Goal: Communication & Community: Connect with others

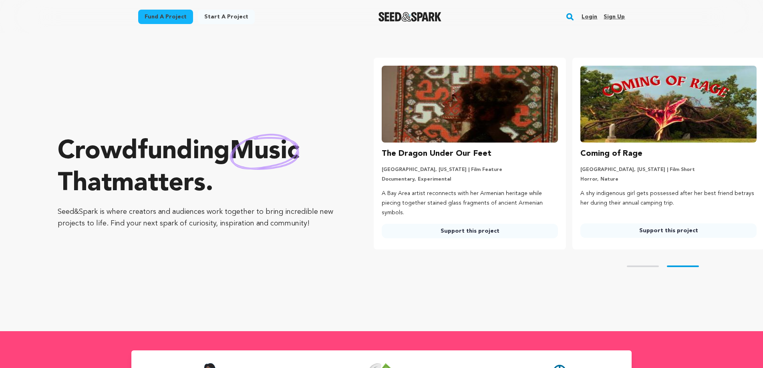
click at [588, 15] on link "Login" at bounding box center [590, 16] width 16 height 13
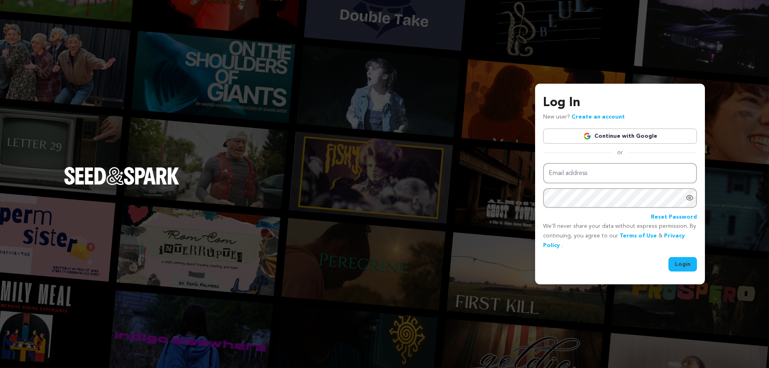
click at [622, 140] on link "Continue with Google" at bounding box center [620, 136] width 154 height 15
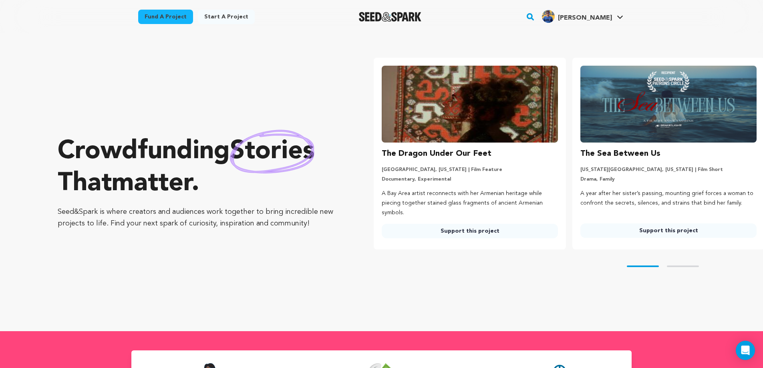
click at [163, 20] on link "Fund a project" at bounding box center [165, 17] width 55 height 14
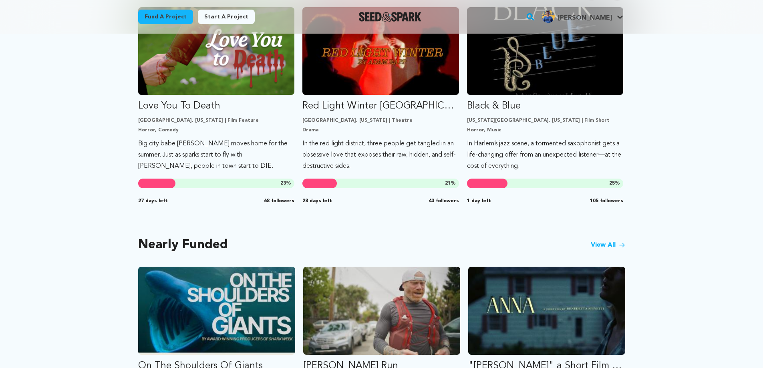
scroll to position [361, 0]
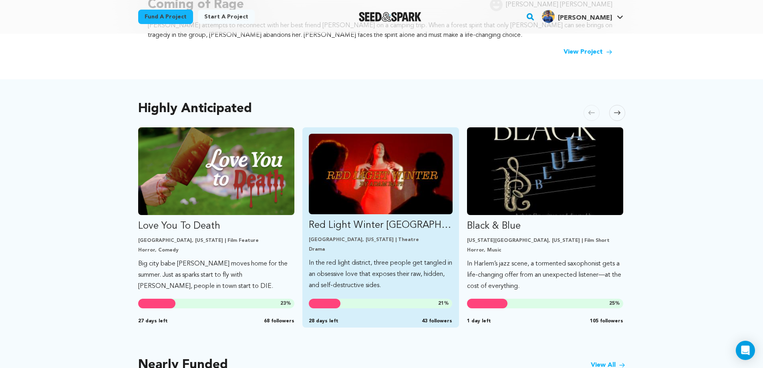
click at [378, 170] on img "Fund Red Light Winter Los Angeles" at bounding box center [381, 174] width 144 height 81
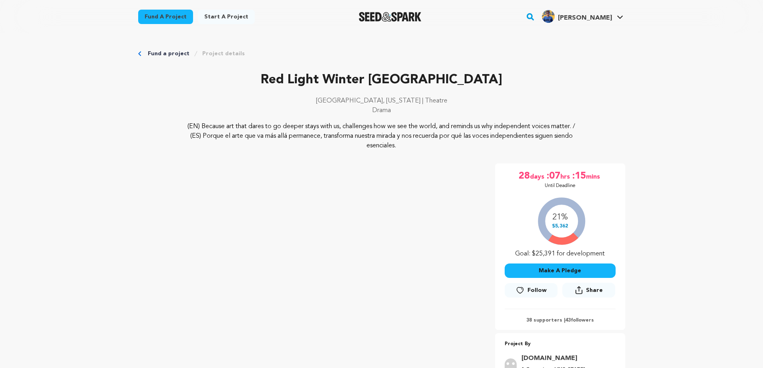
scroll to position [120, 0]
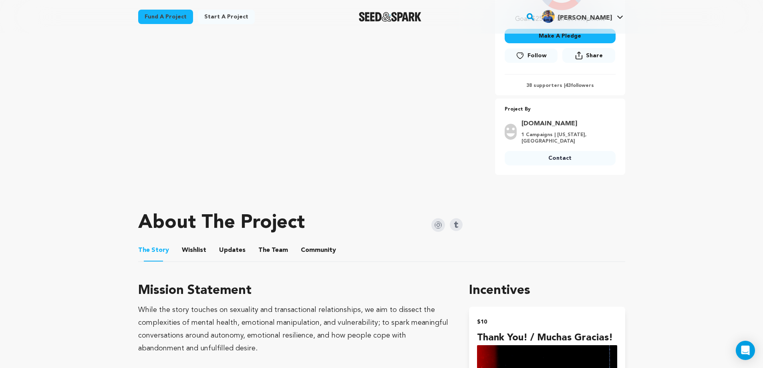
scroll to position [240, 0]
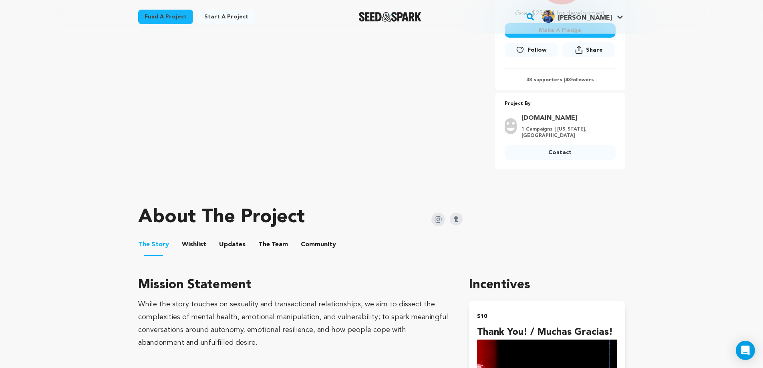
click at [440, 217] on img at bounding box center [439, 220] width 14 height 14
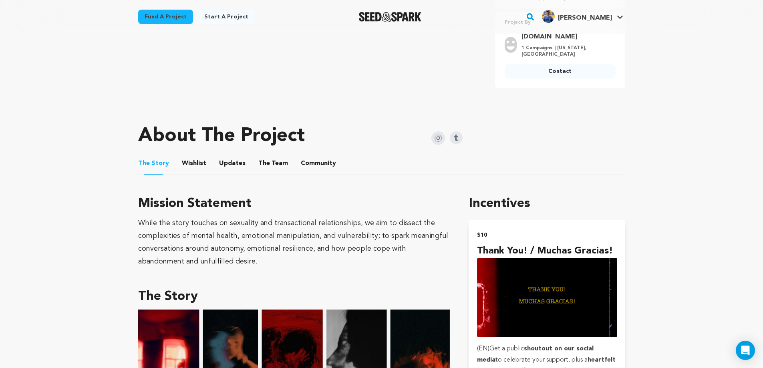
scroll to position [361, 0]
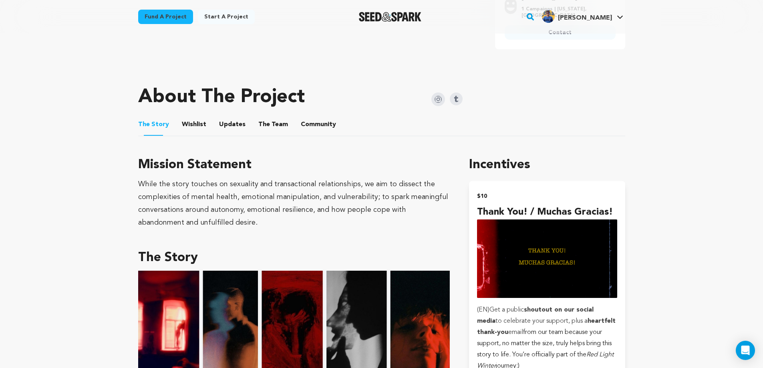
click at [312, 121] on button "Community" at bounding box center [318, 126] width 19 height 19
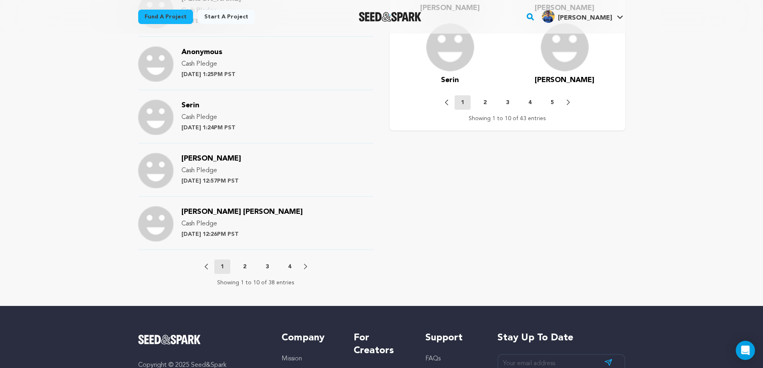
scroll to position [842, 0]
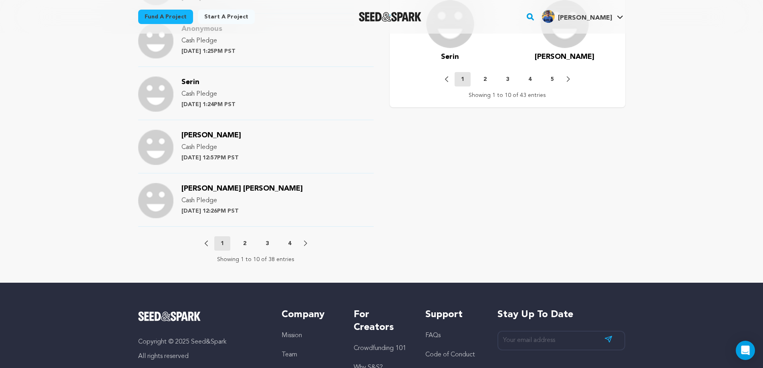
click at [242, 244] on button "2" at bounding box center [245, 244] width 16 height 8
click at [266, 243] on p "3" at bounding box center [267, 244] width 3 height 8
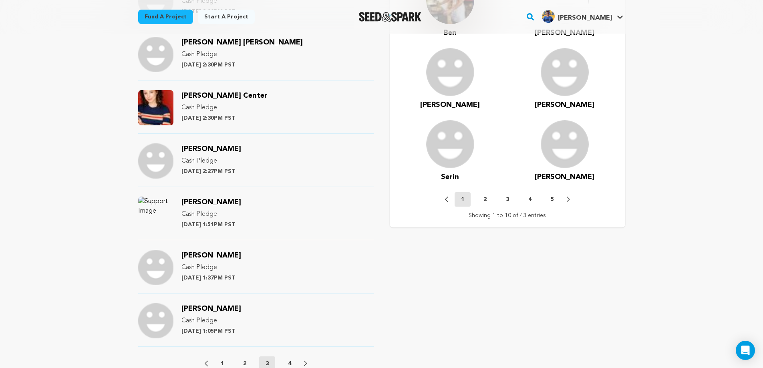
scroll to position [601, 0]
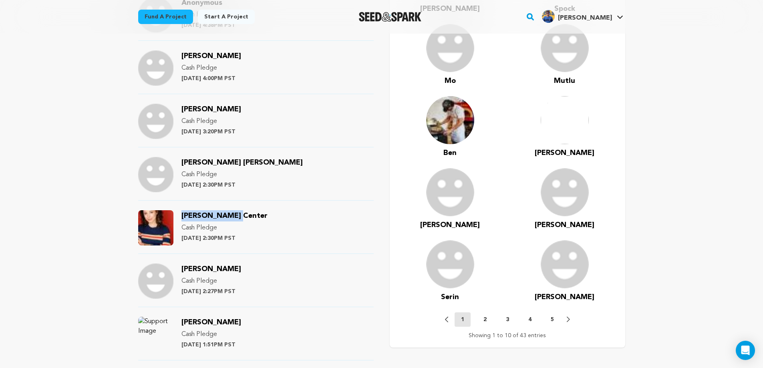
drag, startPoint x: 243, startPoint y: 216, endPoint x: 178, endPoint y: 220, distance: 65.4
click at [178, 220] on div "Melissa Center Cash Pledge Tuesday August 19th at 2:30PM PST" at bounding box center [256, 232] width 236 height 44
copy span "Melissa Center"
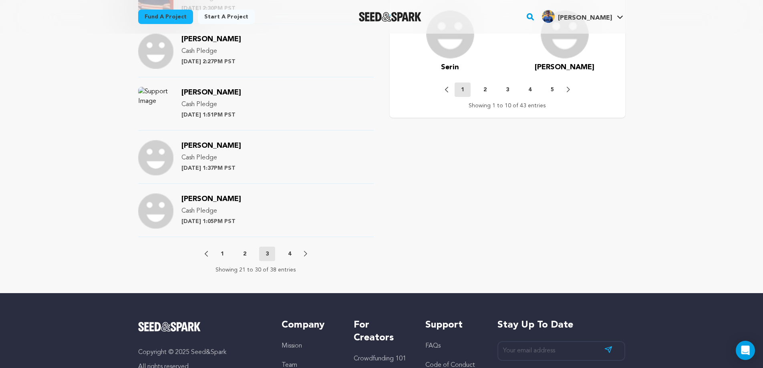
scroll to position [842, 0]
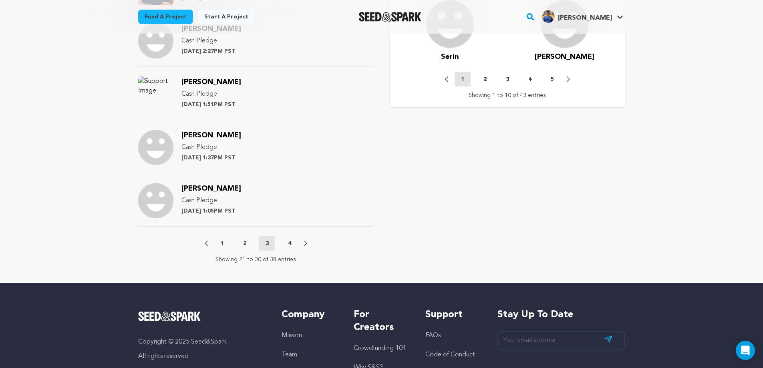
click at [288, 244] on p "4" at bounding box center [289, 244] width 3 height 8
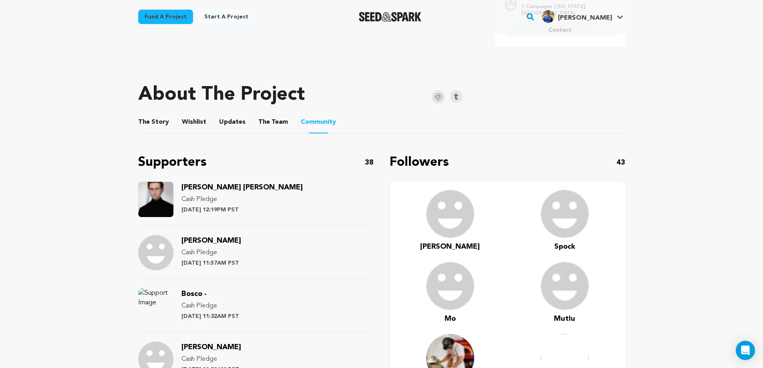
scroll to position [361, 0]
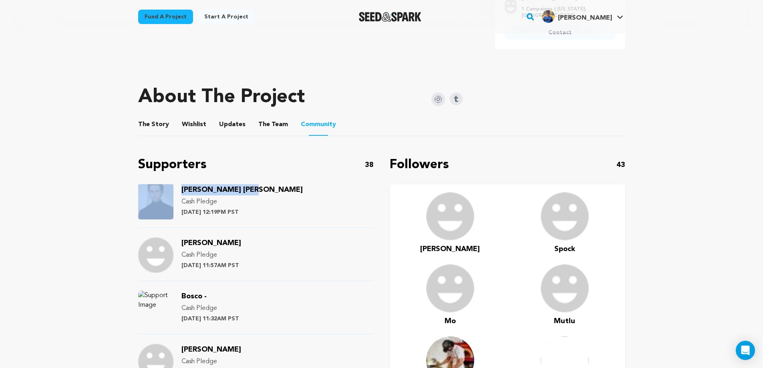
drag, startPoint x: 256, startPoint y: 191, endPoint x: 176, endPoint y: 186, distance: 80.3
click at [176, 186] on div "Connor Ray Johnson Cash Pledge Tuesday August 19th at 12:19PM PST" at bounding box center [256, 206] width 236 height 44
copy div "Connor Ray Johnson"
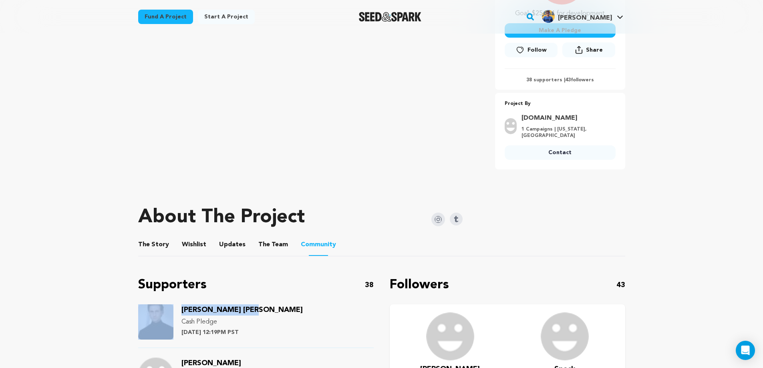
scroll to position [0, 0]
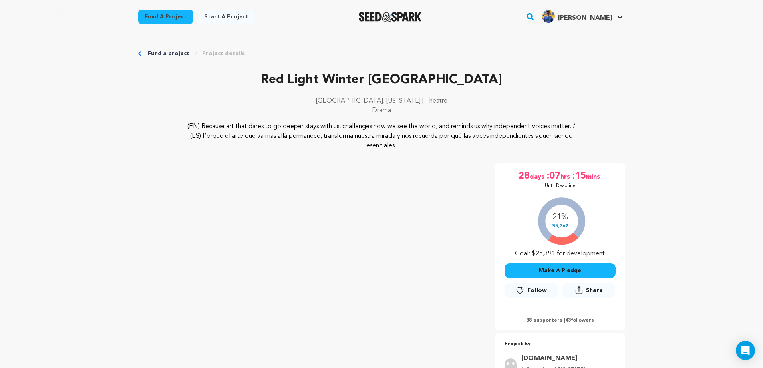
click at [163, 10] on link "Fund a project" at bounding box center [165, 17] width 55 height 14
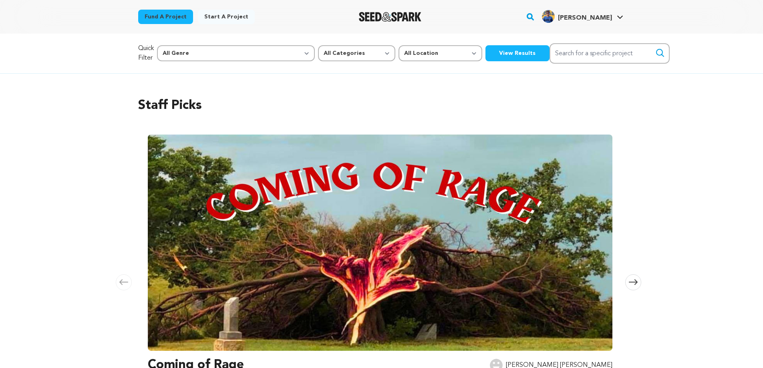
scroll to position [361, 0]
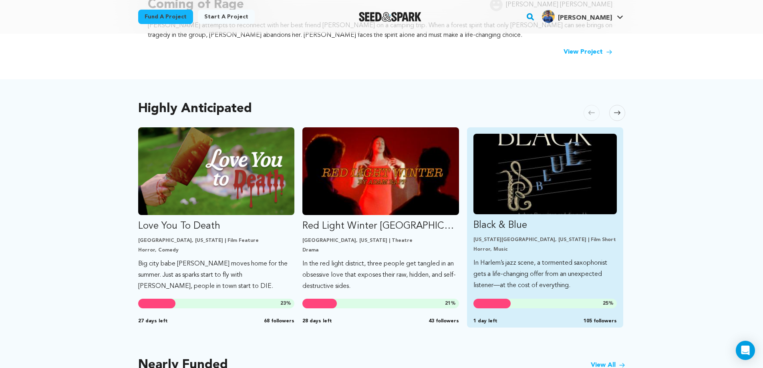
click at [505, 170] on img "Fund Black &amp; Blue" at bounding box center [546, 174] width 144 height 81
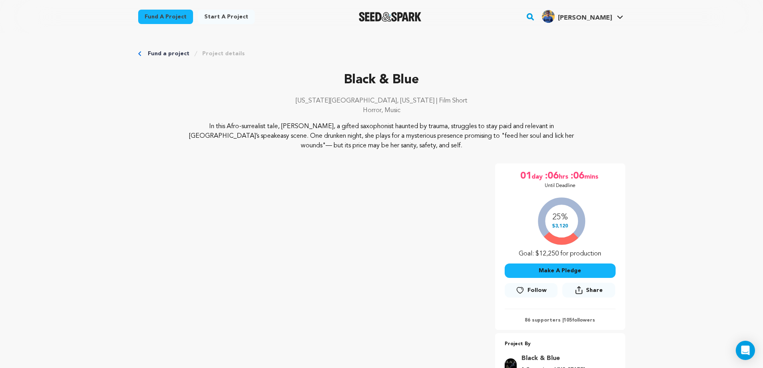
click at [159, 51] on link "Fund a project" at bounding box center [169, 54] width 42 height 8
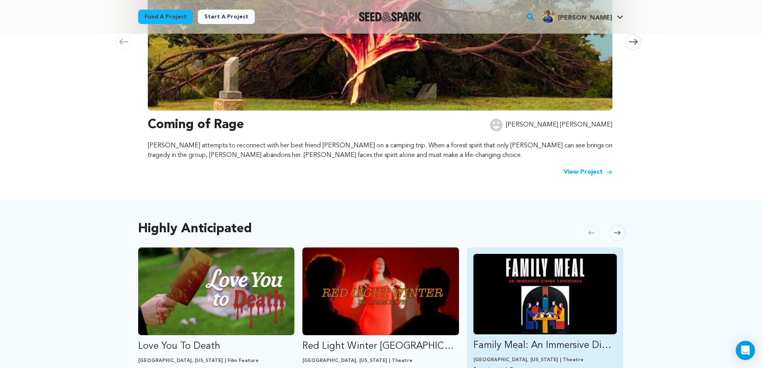
scroll to position [481, 0]
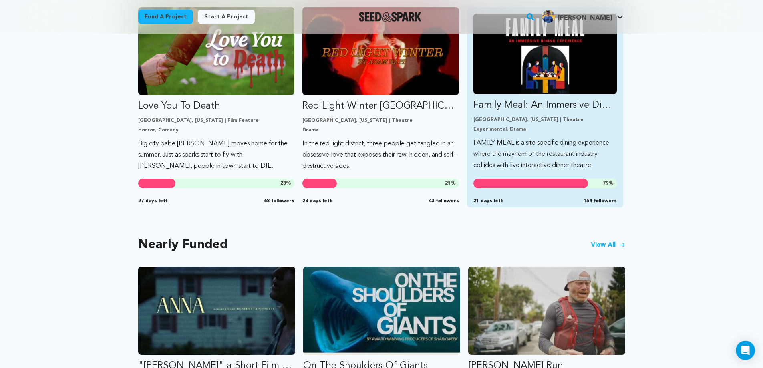
click at [551, 69] on img "Fund Family Meal: An Immersive Dining Experience" at bounding box center [546, 54] width 144 height 81
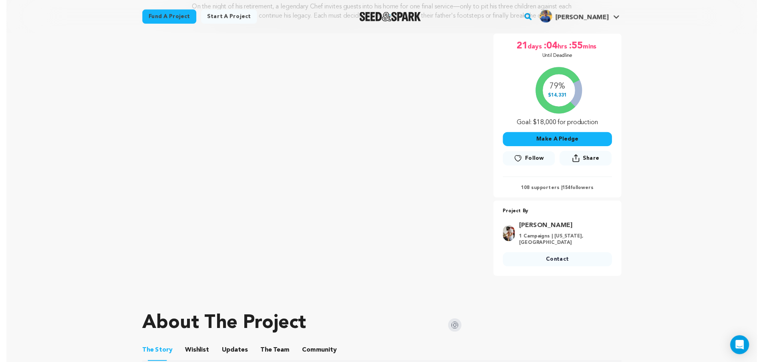
scroll to position [240, 0]
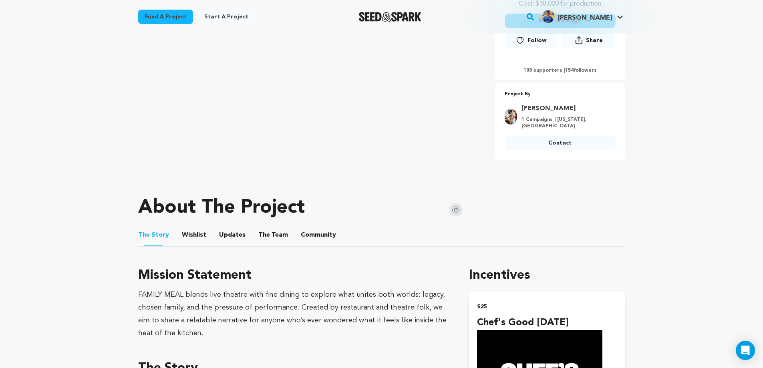
click at [322, 238] on button "Community" at bounding box center [318, 236] width 19 height 19
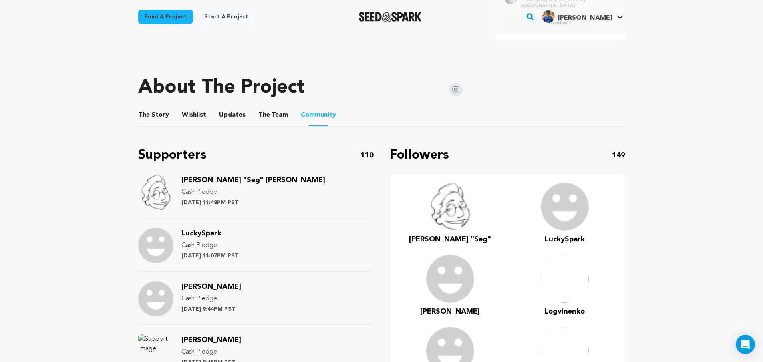
scroll to position [842, 0]
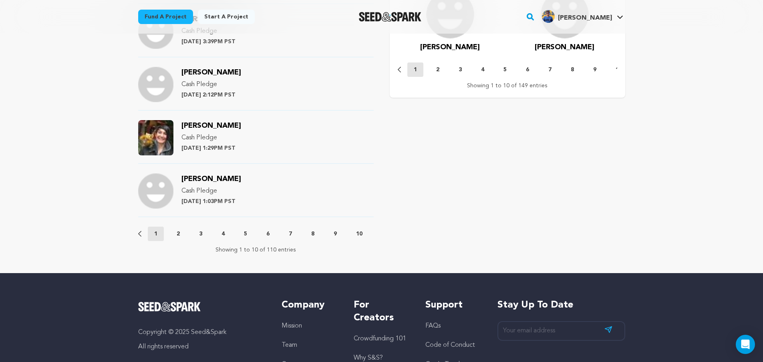
click at [361, 233] on p "10" at bounding box center [359, 234] width 6 height 8
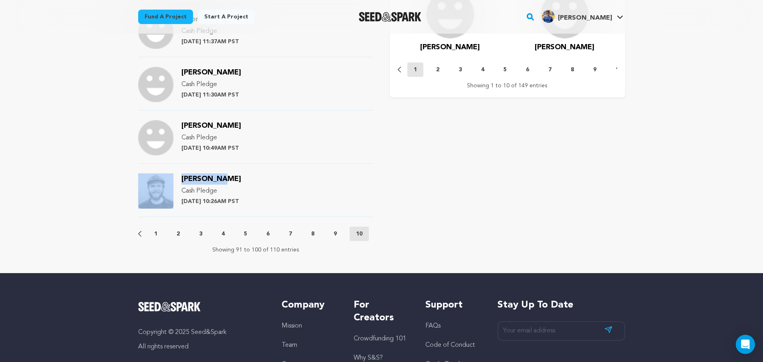
drag, startPoint x: 228, startPoint y: 180, endPoint x: 170, endPoint y: 181, distance: 58.1
click at [170, 181] on div "[PERSON_NAME] Cash Pledge [DATE] 10:26AM PST" at bounding box center [256, 196] width 236 height 44
copy div "[PERSON_NAME]"
click at [210, 180] on span "[PERSON_NAME]" at bounding box center [212, 179] width 60 height 7
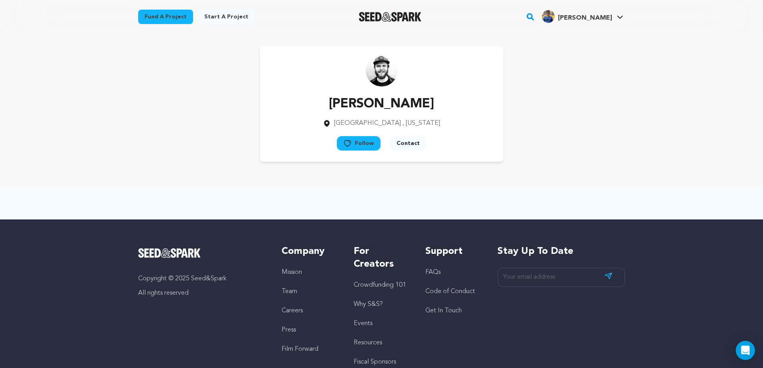
click at [368, 143] on button "Follow" at bounding box center [359, 143] width 44 height 14
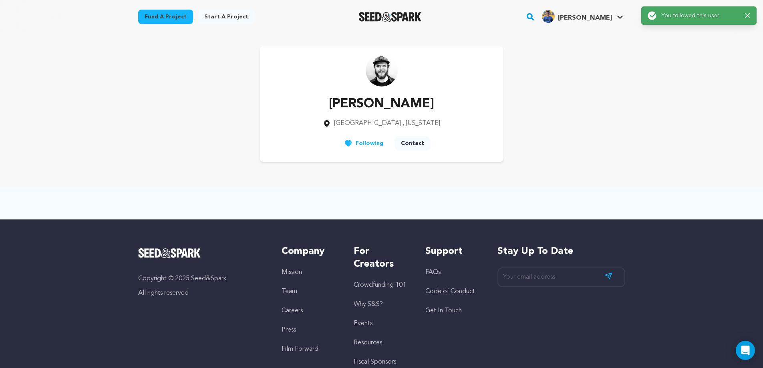
click at [408, 143] on button "Contact" at bounding box center [413, 143] width 36 height 14
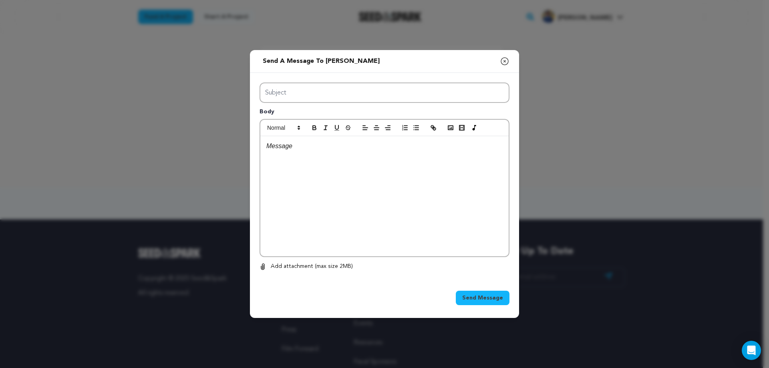
click at [506, 63] on icon "button" at bounding box center [505, 62] width 10 height 10
